Goal: Communication & Community: Share content

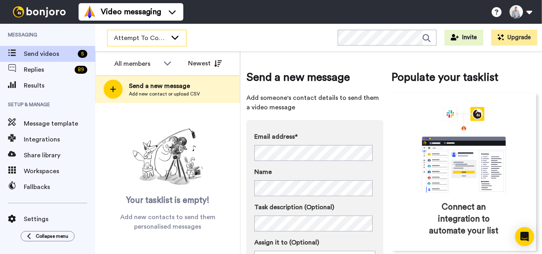
click at [146, 40] on span "Attempt To Contact 3" at bounding box center [140, 38] width 53 height 10
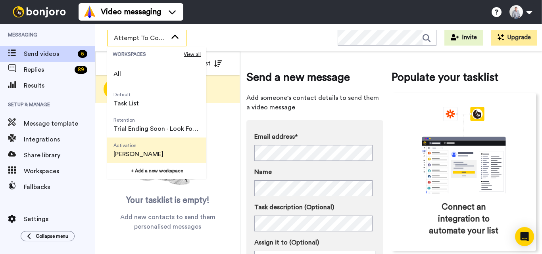
click at [145, 149] on span "[PERSON_NAME]" at bounding box center [138, 154] width 50 height 10
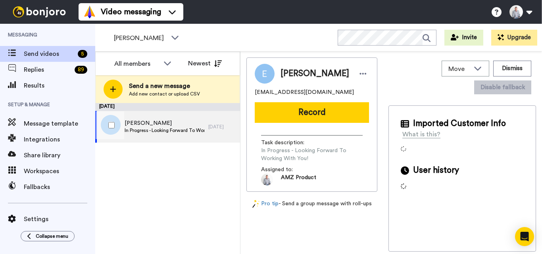
click at [179, 130] on span "In Progress - Looking Forward To Working With You!" at bounding box center [165, 130] width 80 height 6
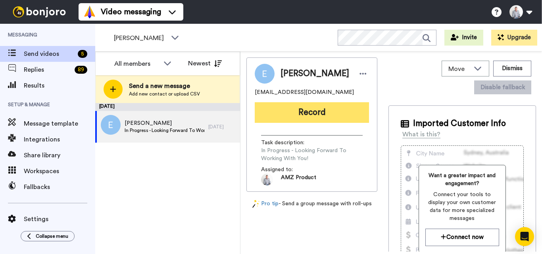
click at [324, 115] on button "Record" at bounding box center [312, 112] width 114 height 21
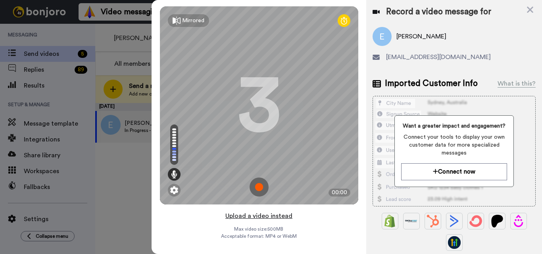
click at [259, 216] on button "Upload a video instead" at bounding box center [259, 216] width 72 height 10
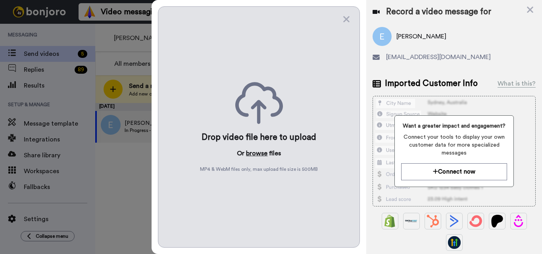
click at [259, 152] on button "browse" at bounding box center [256, 154] width 21 height 10
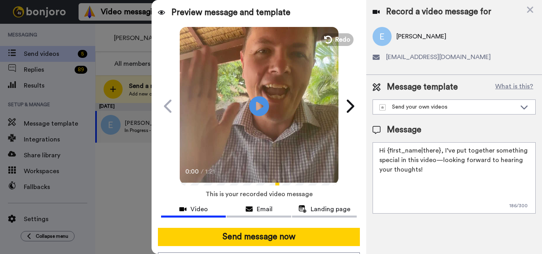
click at [439, 149] on textarea "Hi {first_name|there}, I’ve put together something special in this video—lookin…" at bounding box center [453, 177] width 163 height 71
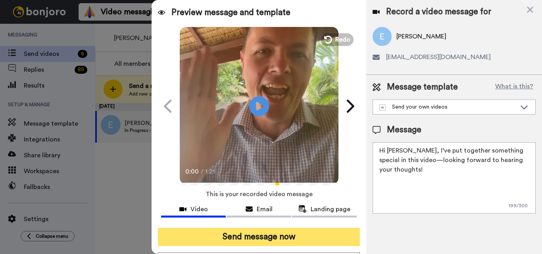
type textarea "Hi [PERSON_NAME], I’ve put together something special in this video—looking for…"
click at [307, 234] on button "Send message now" at bounding box center [259, 237] width 202 height 18
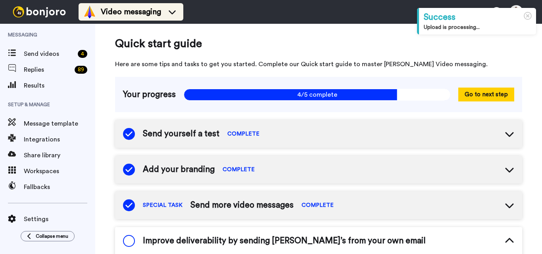
scroll to position [123, 0]
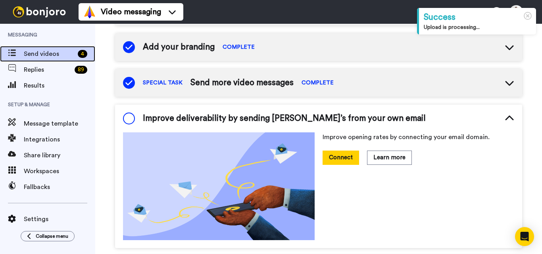
click at [67, 51] on span "Send videos" at bounding box center [49, 54] width 51 height 10
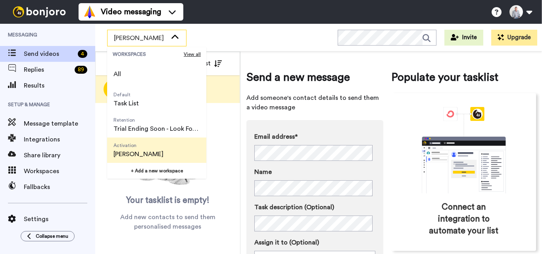
scroll to position [51, 0]
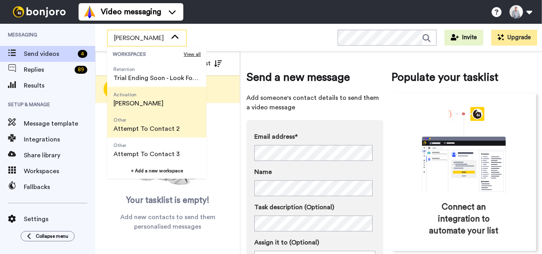
click at [148, 129] on span "Attempt To Contact 2" at bounding box center [146, 129] width 66 height 10
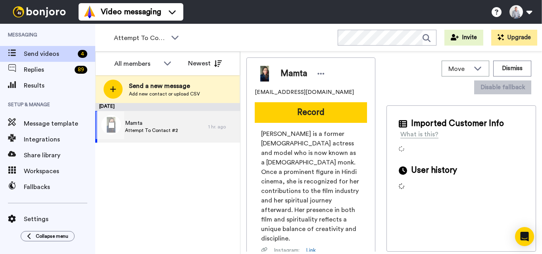
click at [180, 127] on div "Mamta Attempt To Contact #2" at bounding box center [151, 127] width 113 height 32
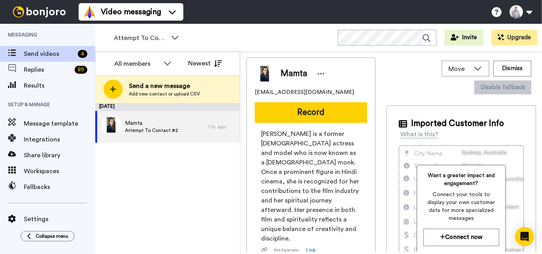
drag, startPoint x: 309, startPoint y: 114, endPoint x: 345, endPoint y: 85, distance: 46.5
click at [301, 116] on button "Record" at bounding box center [311, 112] width 112 height 21
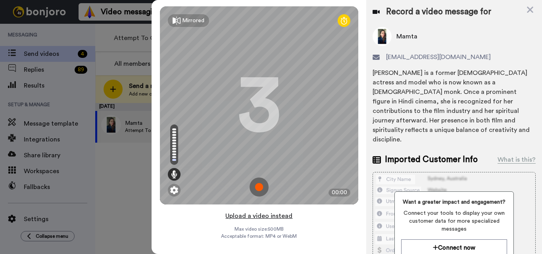
click at [263, 220] on button "Upload a video instead" at bounding box center [259, 216] width 72 height 10
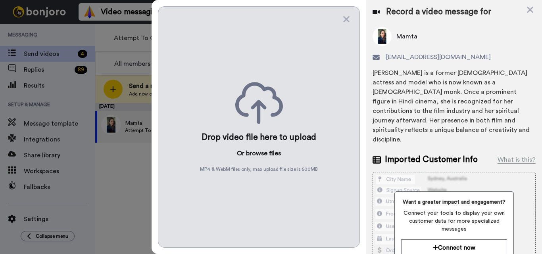
click at [257, 153] on button "browse" at bounding box center [256, 154] width 21 height 10
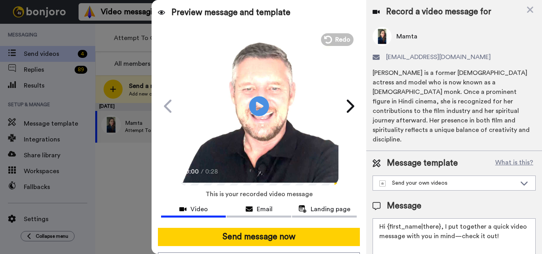
click at [422, 222] on textarea "Hi {first_name|there}, I put together a quick video message with you in mind—ch…" at bounding box center [453, 253] width 163 height 71
paste textarea "Feel free to share some times you’re available, or you can also pick from my ca…"
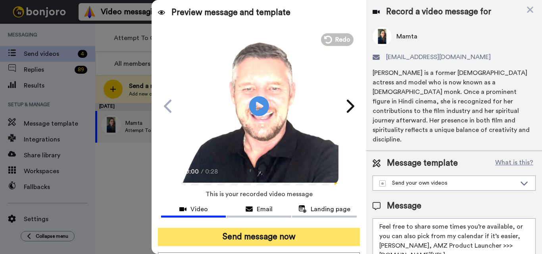
type textarea "Feel free to share some times you’re available, or you can also pick from my ca…"
click at [276, 239] on button "Send message now" at bounding box center [259, 237] width 202 height 18
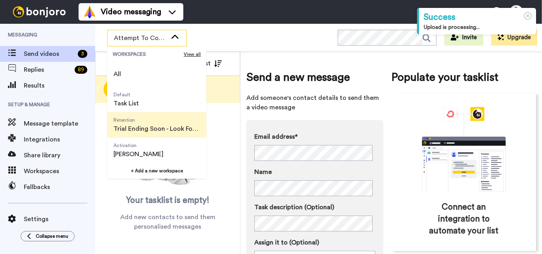
scroll to position [51, 0]
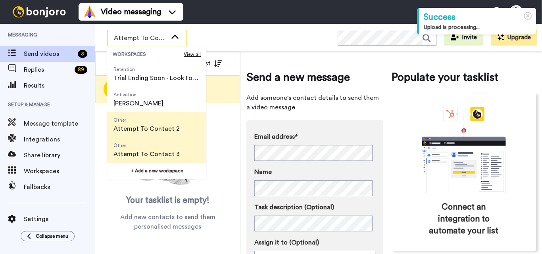
click at [148, 151] on span "Attempt To Contact 3" at bounding box center [146, 154] width 66 height 10
